Goal: Navigation & Orientation: Find specific page/section

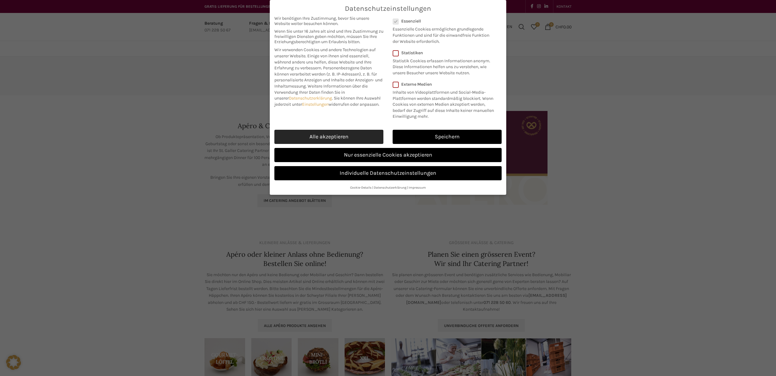
click at [369, 138] on link "Alle akzeptieren" at bounding box center [328, 137] width 109 height 14
checkbox input "true"
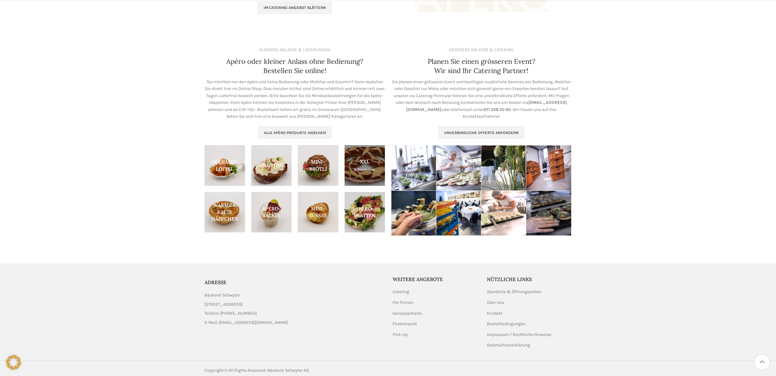
scroll to position [194, 0]
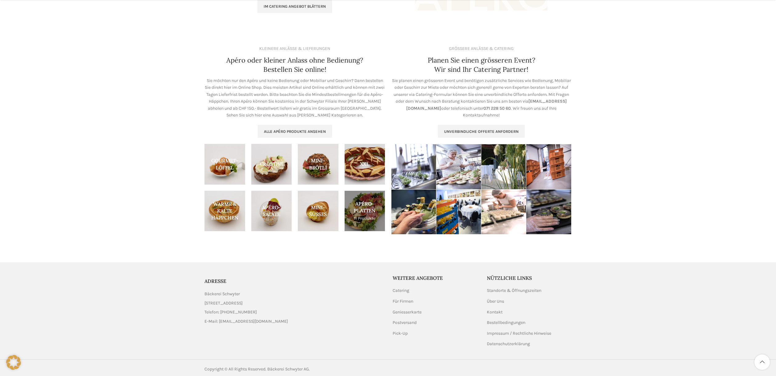
click at [366, 208] on link "Product category apero-platten" at bounding box center [365, 211] width 41 height 41
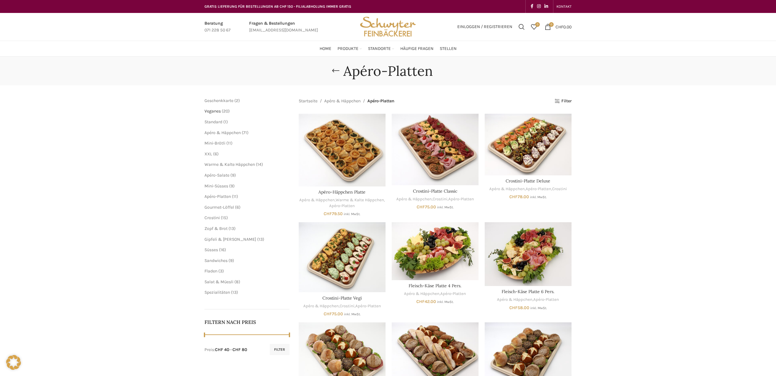
click at [212, 111] on span "Veganes" at bounding box center [213, 110] width 16 height 5
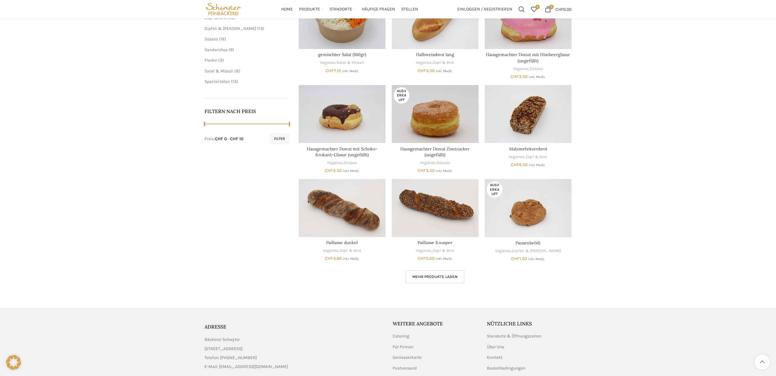
scroll to position [209, 0]
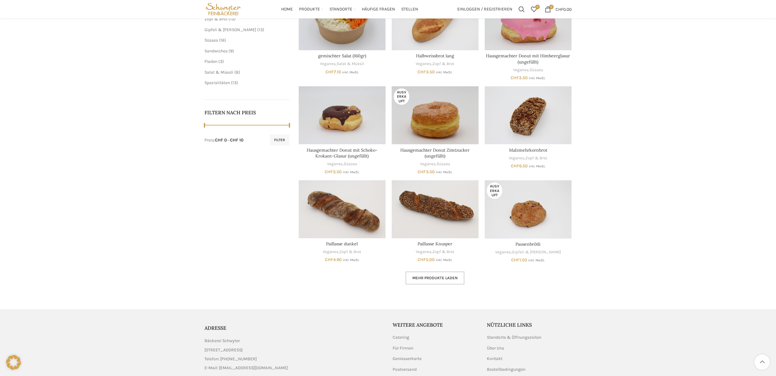
click at [447, 280] on span "Mehr Produkte laden" at bounding box center [434, 277] width 45 height 5
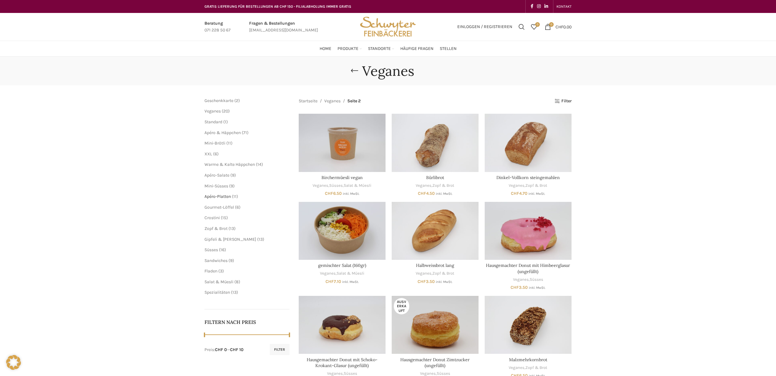
click at [220, 196] on span "Apéro-Platten" at bounding box center [218, 196] width 26 height 5
